Goal: Check status: Check status

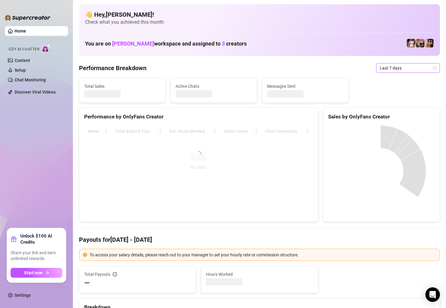
click at [395, 68] on span "Last 7 days" at bounding box center [408, 68] width 57 height 9
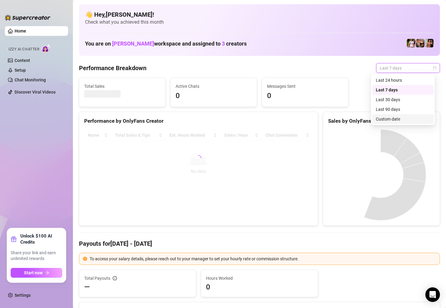
click at [398, 119] on div "Custom date" at bounding box center [403, 119] width 54 height 7
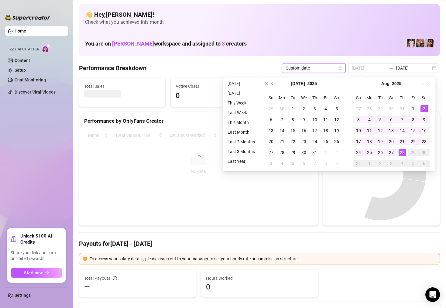
type input "[DATE]"
click at [418, 107] on td "1" at bounding box center [413, 108] width 11 height 11
type input "[DATE]"
click at [404, 151] on div "28" at bounding box center [402, 152] width 7 height 7
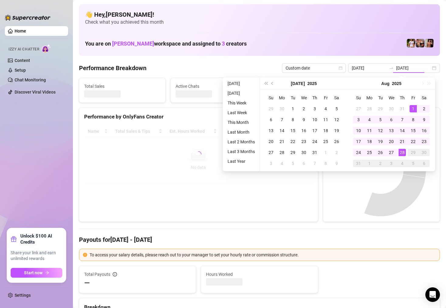
type input "[DATE]"
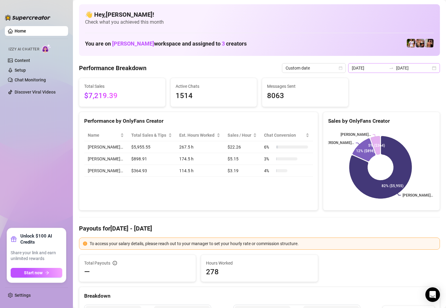
click at [429, 69] on div "[DATE] [DATE]" at bounding box center [394, 68] width 92 height 10
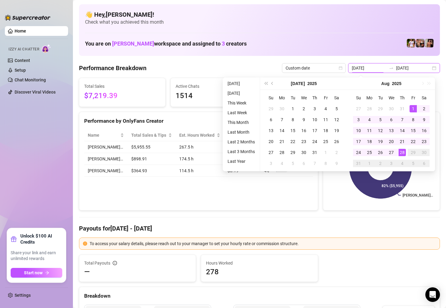
type input "[DATE]"
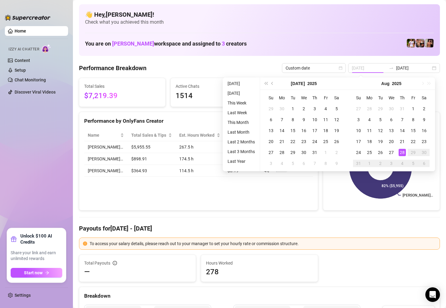
click at [401, 152] on div "28" at bounding box center [402, 152] width 7 height 7
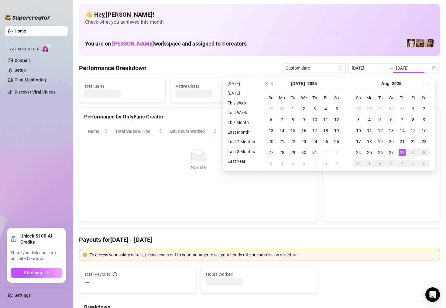
type input "[DATE]"
